Goal: Information Seeking & Learning: Learn about a topic

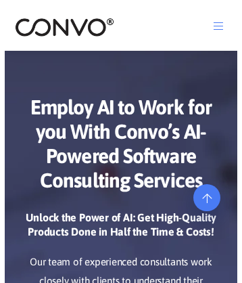
scroll to position [6474, 0]
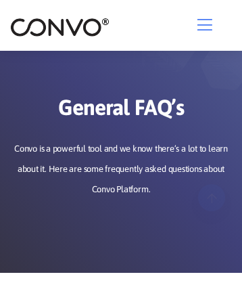
scroll to position [368, 0]
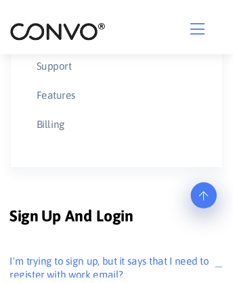
scroll to position [1486, 0]
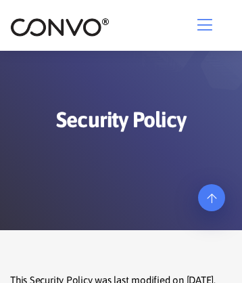
click at [212, 168] on icon at bounding box center [211, 162] width 9 height 11
